Goal: Find specific page/section: Find specific page/section

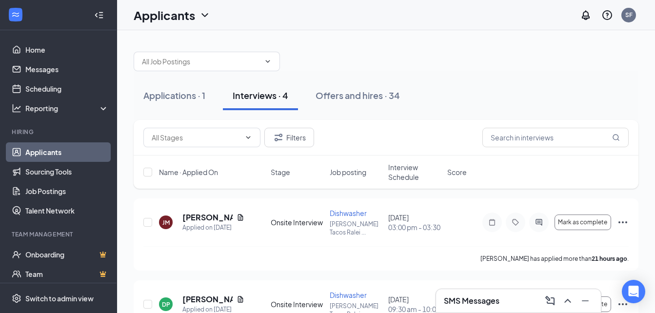
click at [501, 302] on div "SMS Messages" at bounding box center [518, 301] width 149 height 16
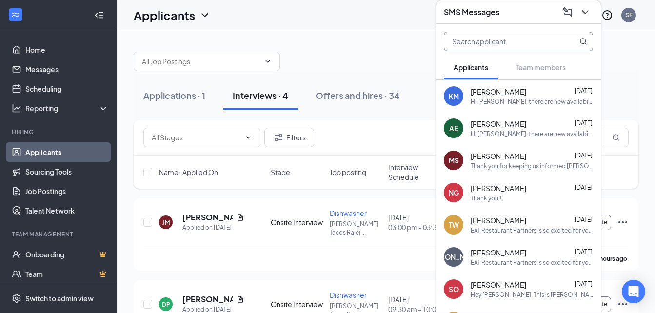
click at [510, 40] on input "text" at bounding box center [502, 41] width 116 height 19
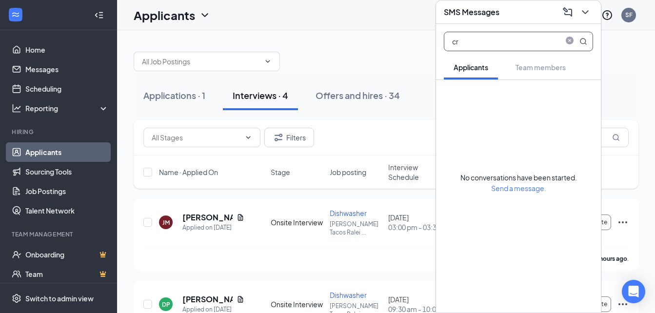
type input "c"
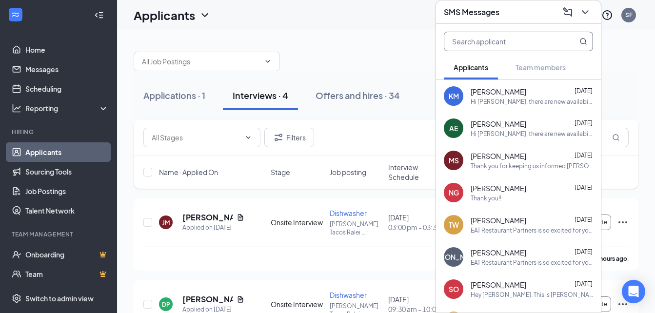
click at [386, 43] on div at bounding box center [386, 56] width 505 height 29
click at [587, 11] on icon "ChevronDown" at bounding box center [585, 12] width 6 height 4
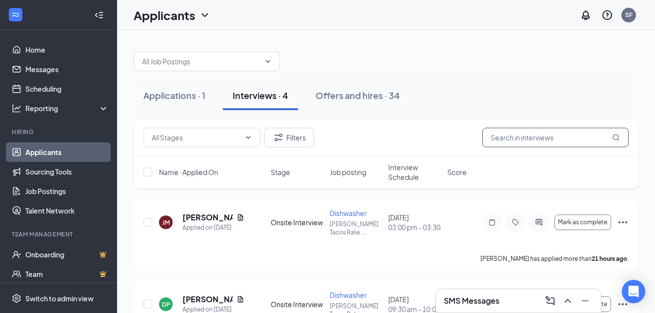
click at [552, 141] on input "text" at bounding box center [555, 138] width 146 height 20
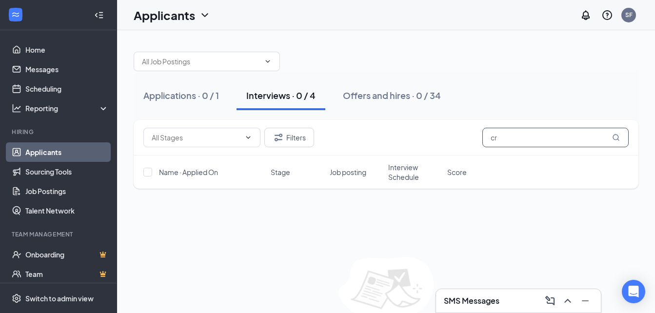
type input "c"
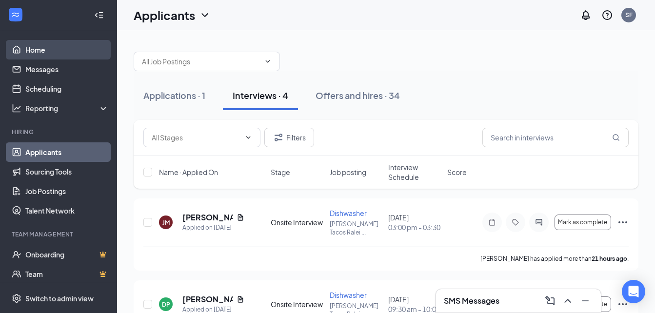
click at [40, 50] on link "Home" at bounding box center [66, 50] width 83 height 20
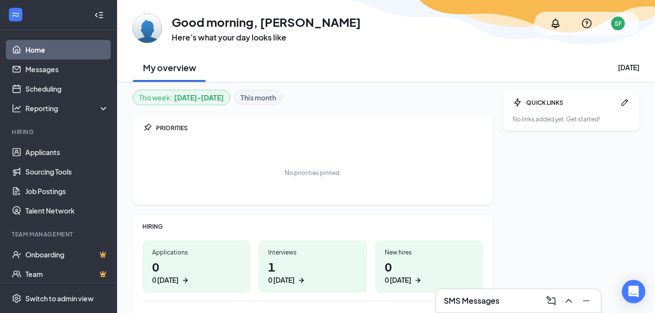
click at [284, 265] on h1 "1 0 [DATE]" at bounding box center [312, 271] width 89 height 27
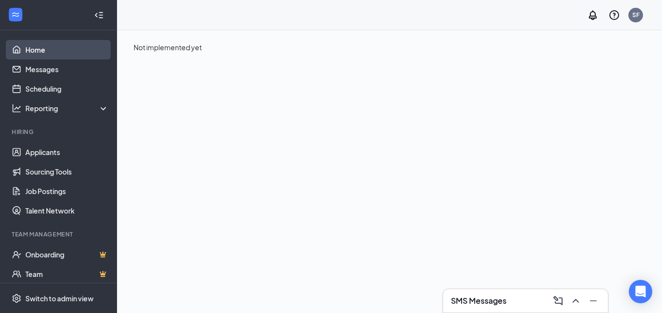
click at [40, 44] on link "Home" at bounding box center [66, 50] width 83 height 20
